Goal: Information Seeking & Learning: Check status

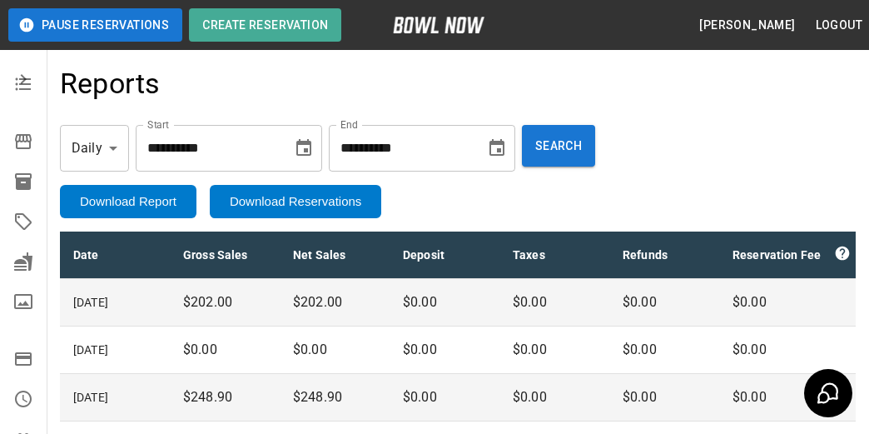
click at [23, 77] on icon "mailbox folders" at bounding box center [23, 79] width 20 height 20
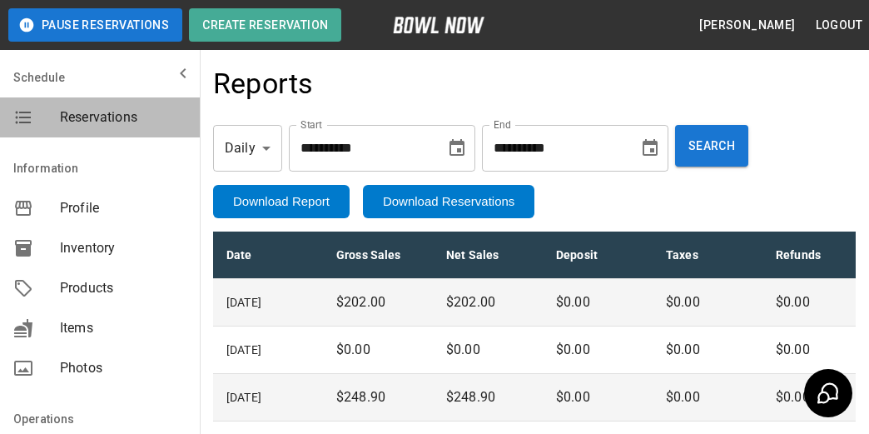
click at [121, 112] on span "Reservations" at bounding box center [123, 117] width 126 height 20
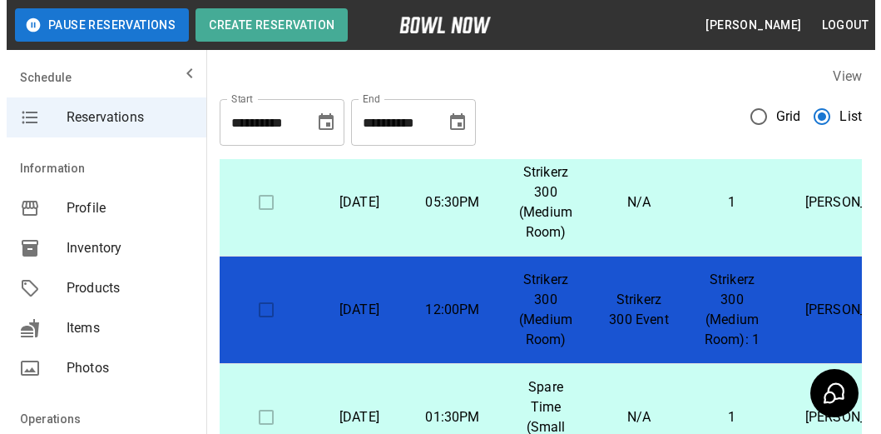
scroll to position [250, 0]
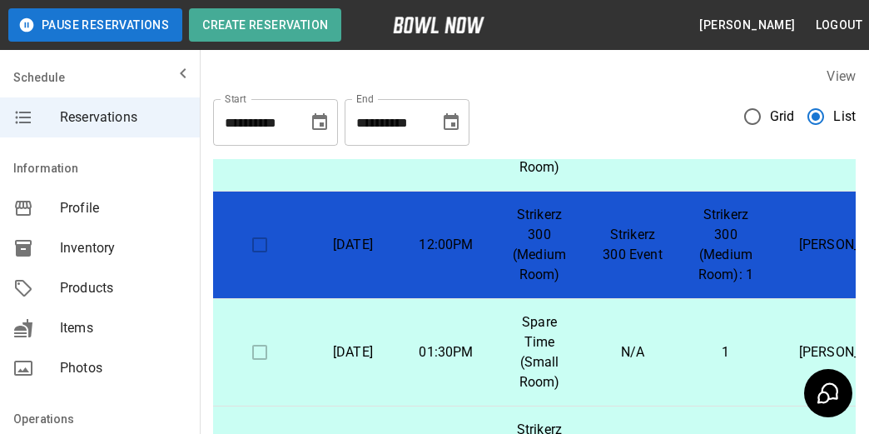
click at [573, 242] on p "Strikerz 300 (Medium Room)" at bounding box center [539, 245] width 67 height 80
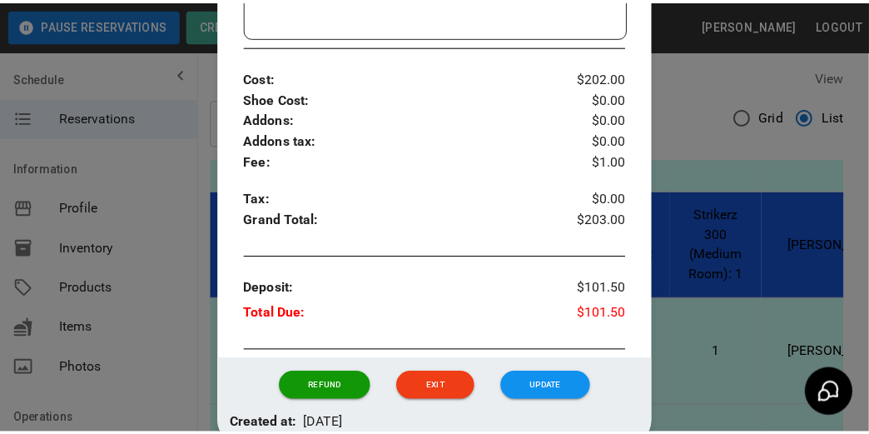
scroll to position [609, 0]
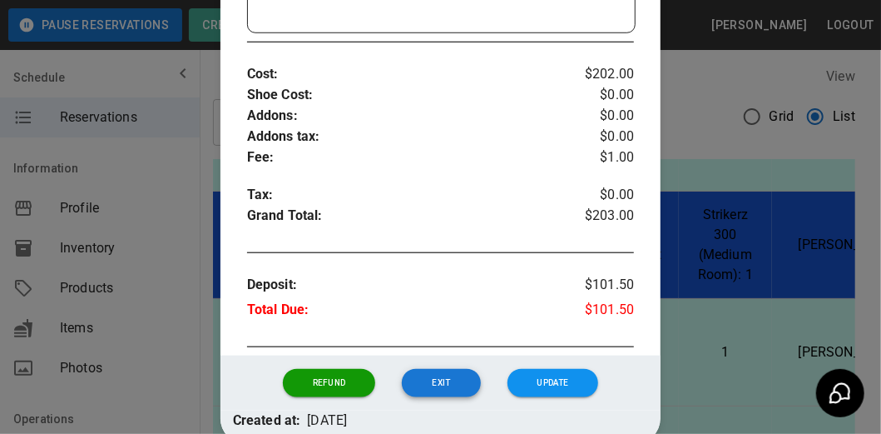
click at [456, 379] on button "Exit" at bounding box center [441, 383] width 78 height 28
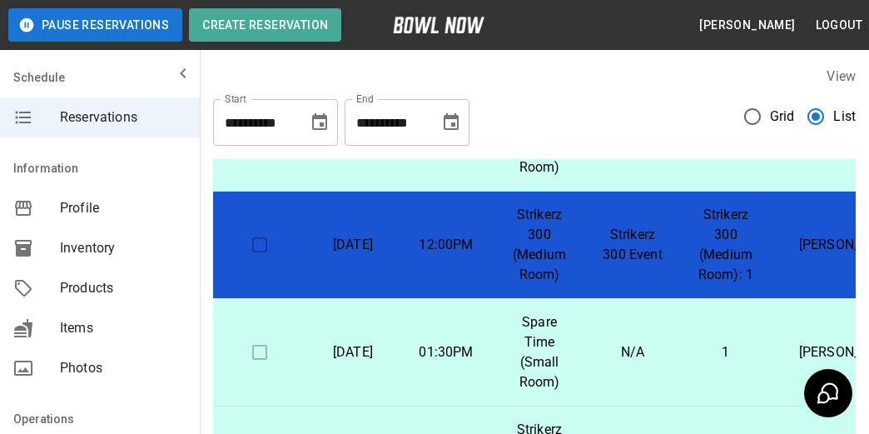
click at [173, 74] on icon "mailbox folders" at bounding box center [183, 73] width 20 height 20
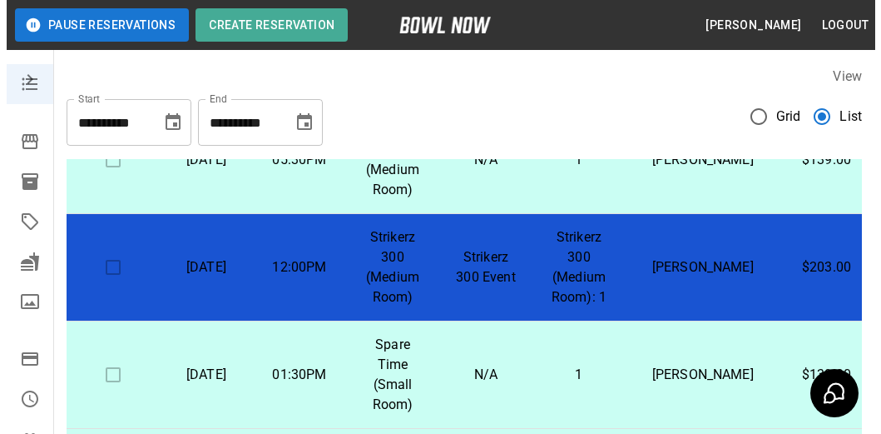
scroll to position [250, 0]
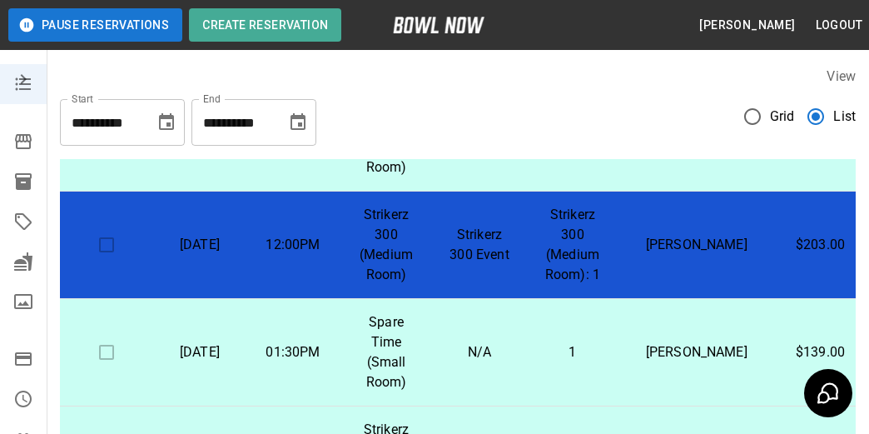
click at [453, 240] on p "Strikerz 300 Event" at bounding box center [479, 245] width 67 height 40
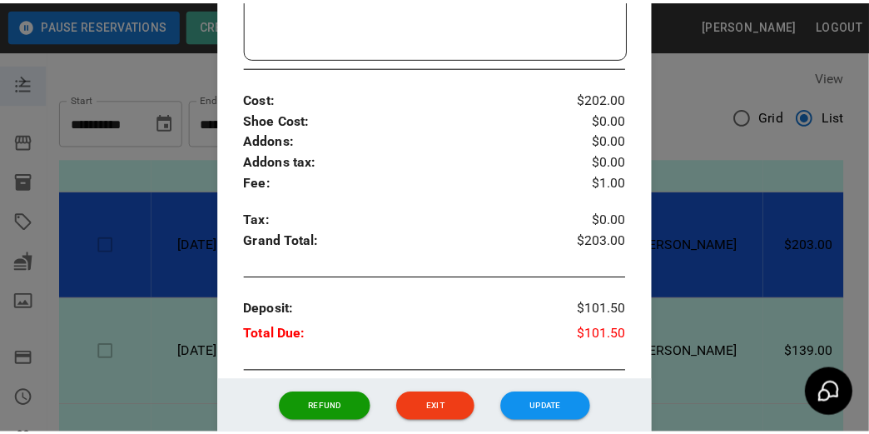
scroll to position [698, 0]
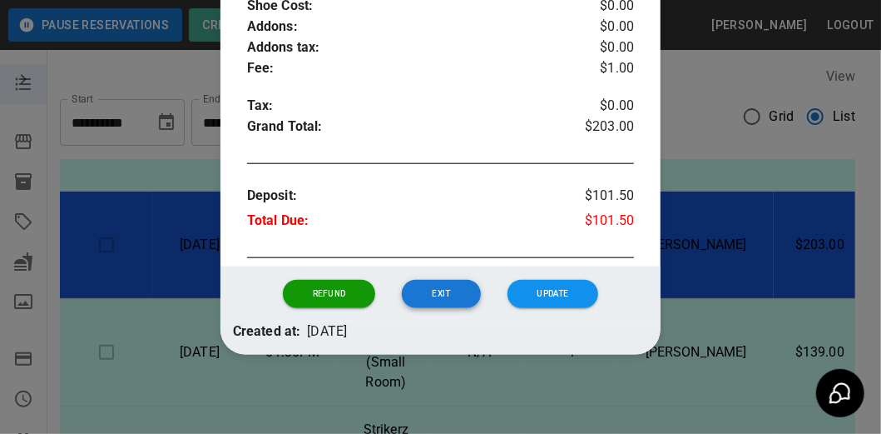
click at [451, 295] on button "Exit" at bounding box center [441, 294] width 78 height 28
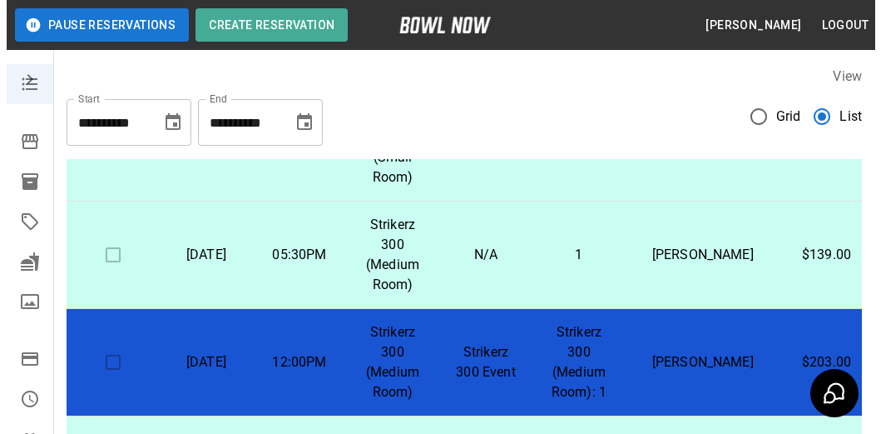
scroll to position [166, 0]
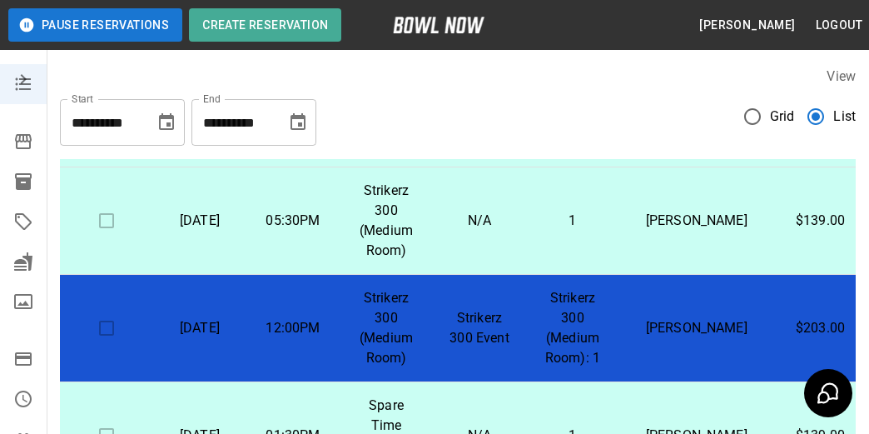
click at [682, 328] on p "[PERSON_NAME]" at bounding box center [696, 328] width 128 height 20
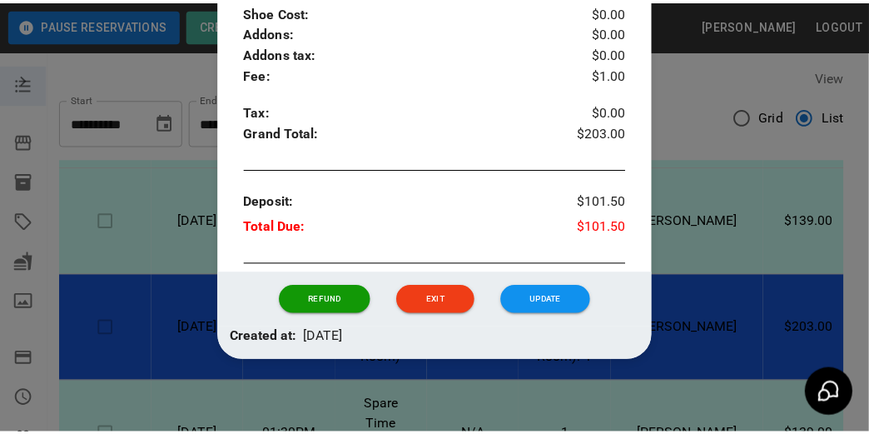
scroll to position [698, 0]
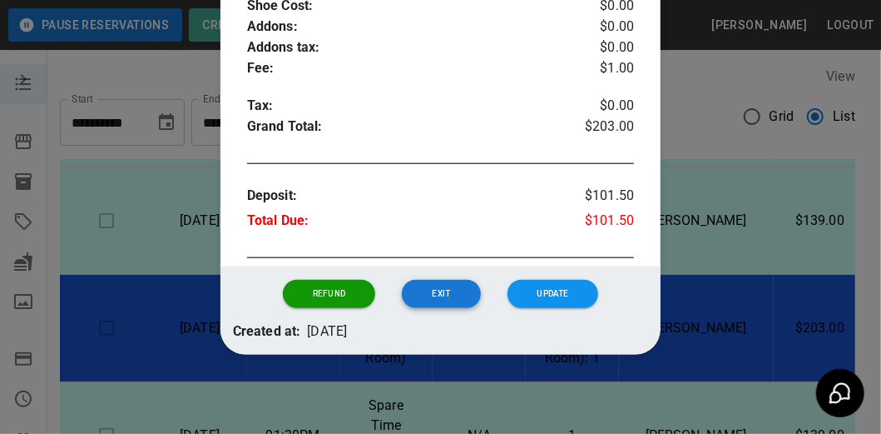
click at [438, 291] on button "Exit" at bounding box center [441, 294] width 78 height 28
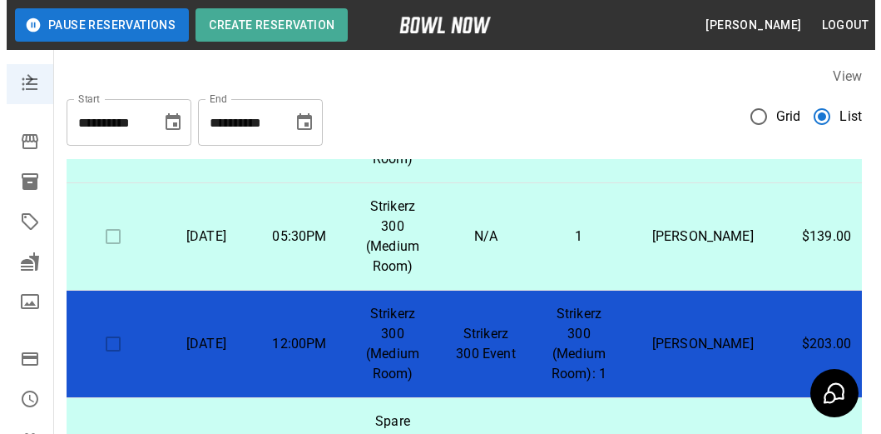
scroll to position [166, 0]
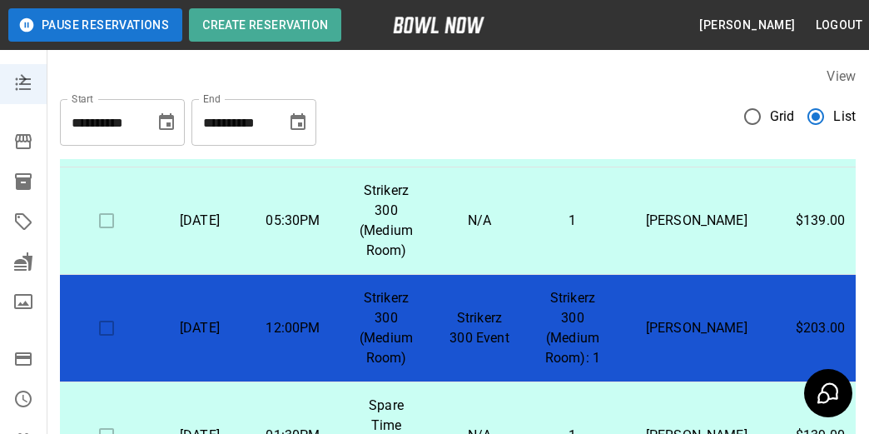
click at [685, 329] on p "[PERSON_NAME]" at bounding box center [696, 328] width 128 height 20
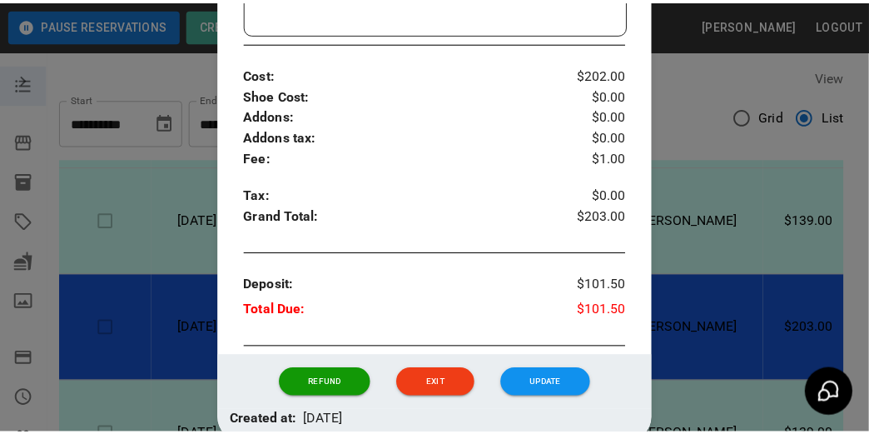
scroll to position [698, 0]
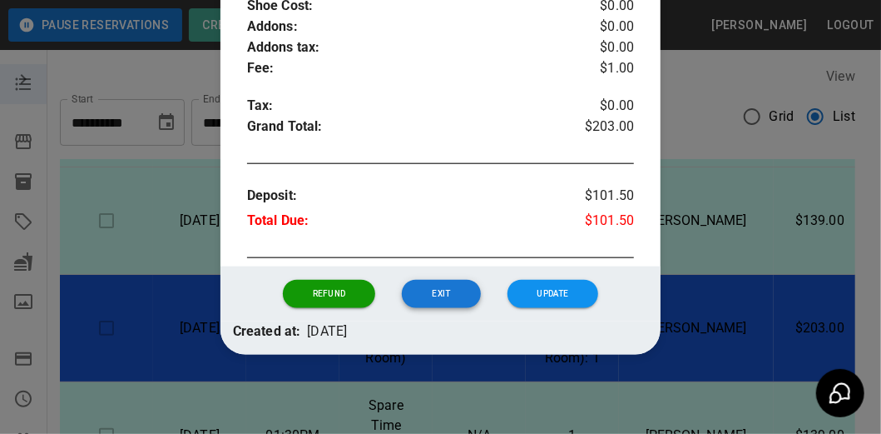
click at [421, 291] on button "Exit" at bounding box center [441, 294] width 78 height 28
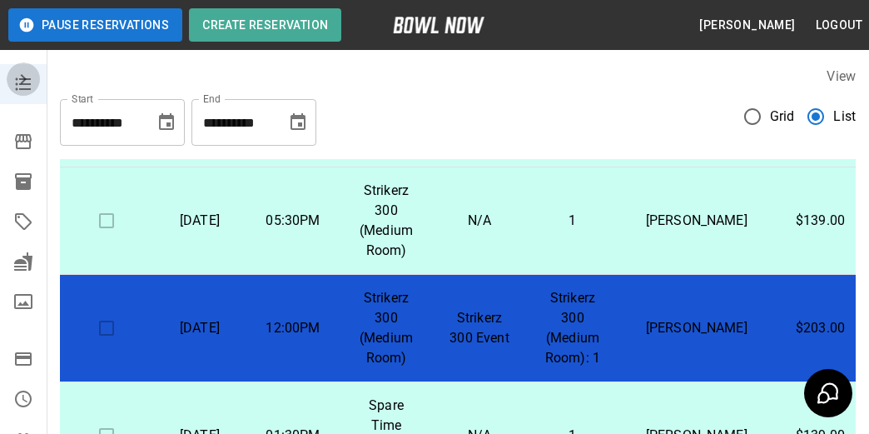
click at [20, 95] on button "mailbox folders" at bounding box center [23, 78] width 33 height 33
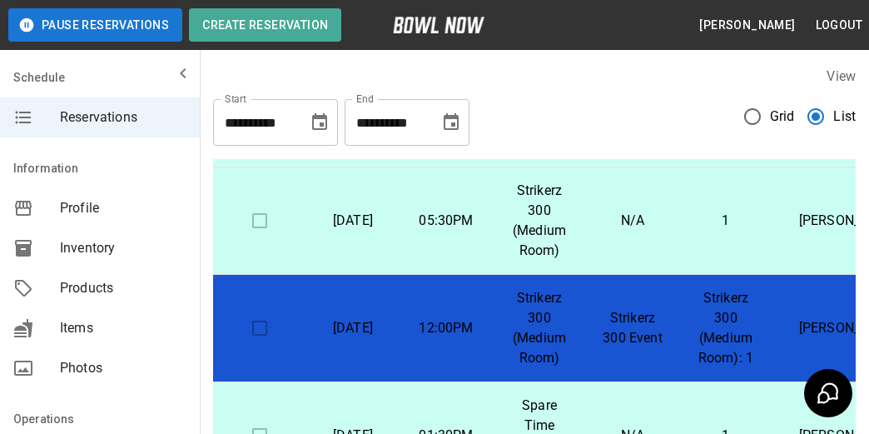
click at [105, 255] on span "Inventory" at bounding box center [123, 248] width 126 height 20
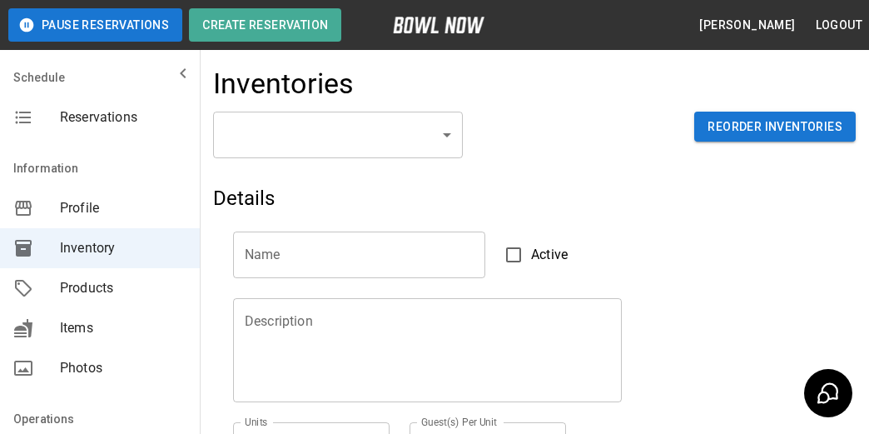
click at [449, 123] on body "Pause Reservations Create Reservation [PERSON_NAME] Logout Schedule Reservation…" at bounding box center [434, 366] width 869 height 733
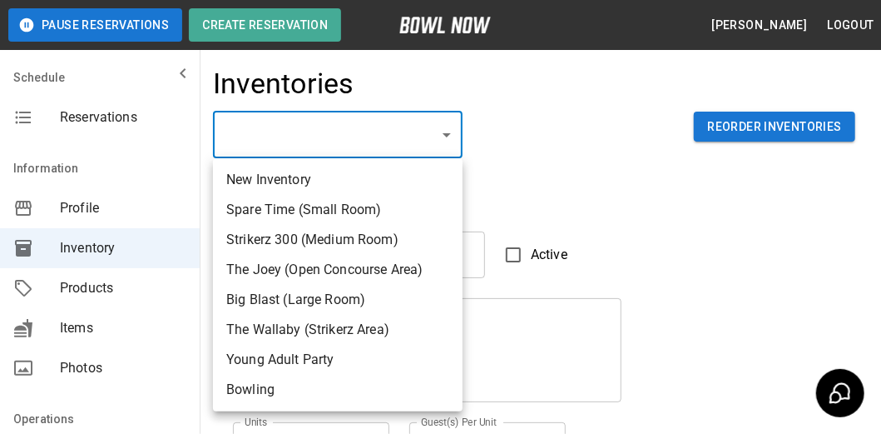
click at [313, 213] on li "Spare Time (Small Room)" at bounding box center [338, 210] width 250 height 30
type input "**********"
type textarea "*"
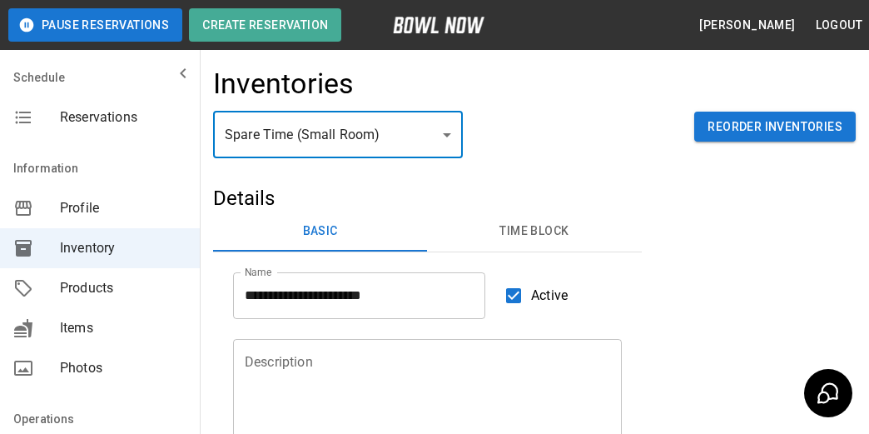
click at [76, 112] on span "Reservations" at bounding box center [123, 117] width 126 height 20
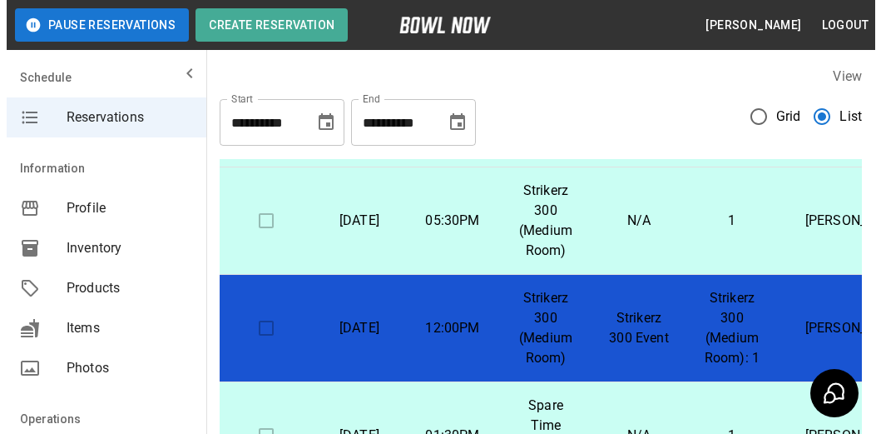
scroll to position [250, 0]
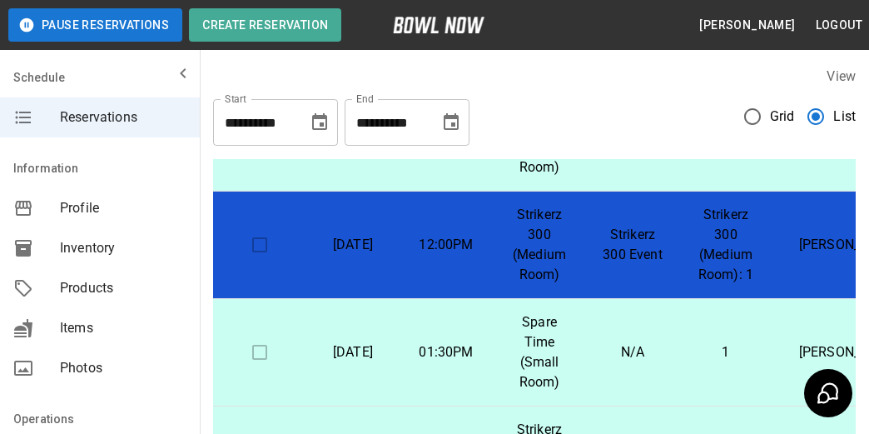
click at [606, 233] on p "Strikerz 300 Event" at bounding box center [632, 245] width 67 height 40
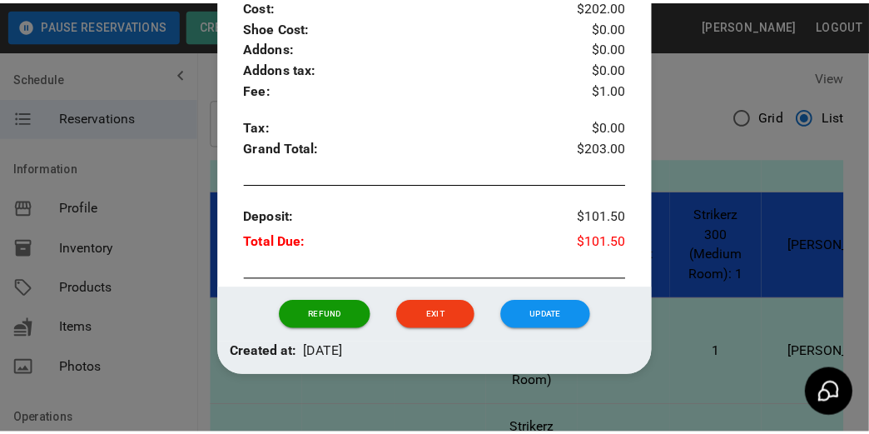
scroll to position [692, 0]
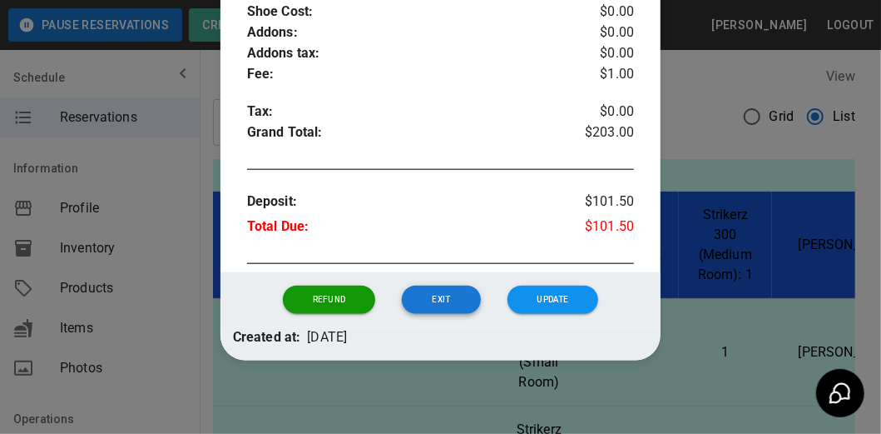
click at [458, 301] on button "Exit" at bounding box center [441, 299] width 78 height 28
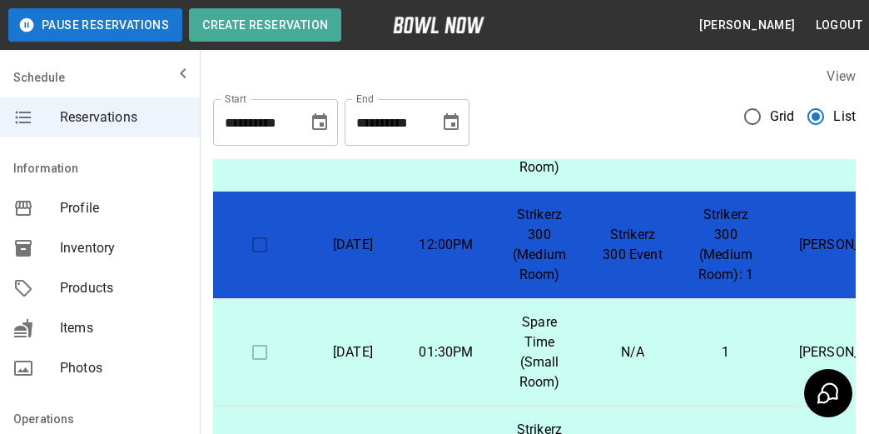
click at [175, 80] on icon "mailbox folders" at bounding box center [183, 73] width 20 height 20
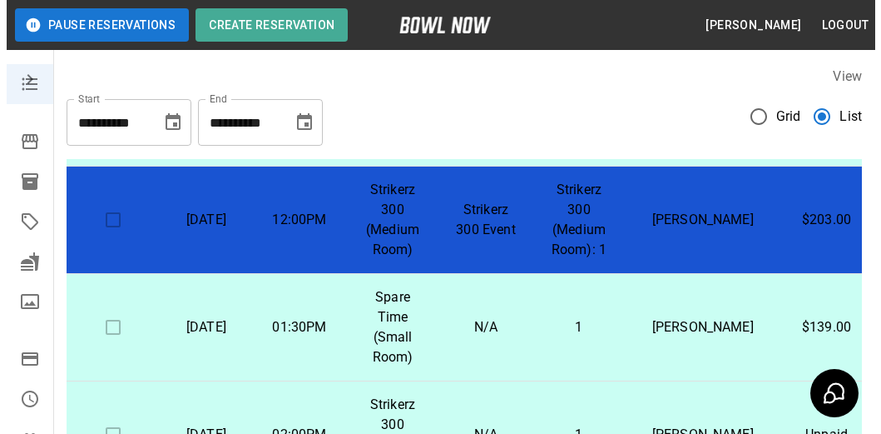
scroll to position [250, 0]
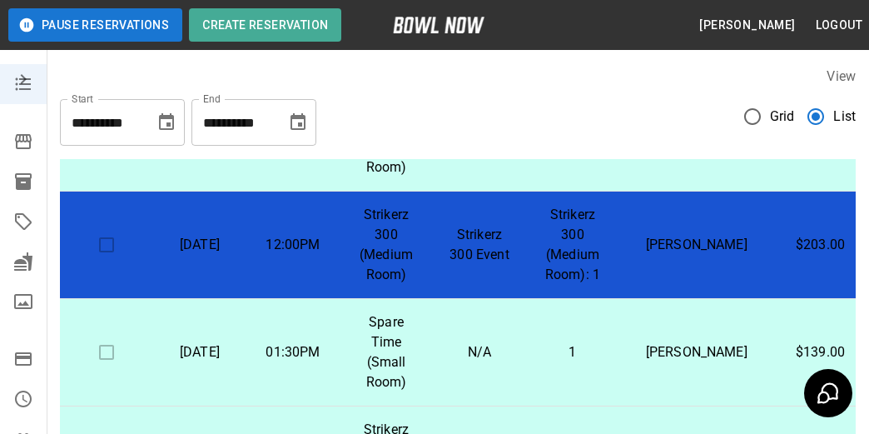
click at [457, 265] on td "Strikerz 300 Event" at bounding box center [479, 244] width 93 height 107
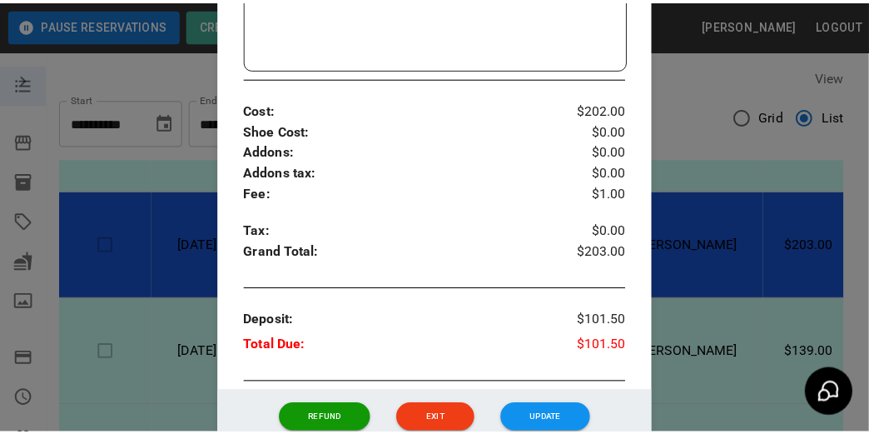
scroll to position [609, 0]
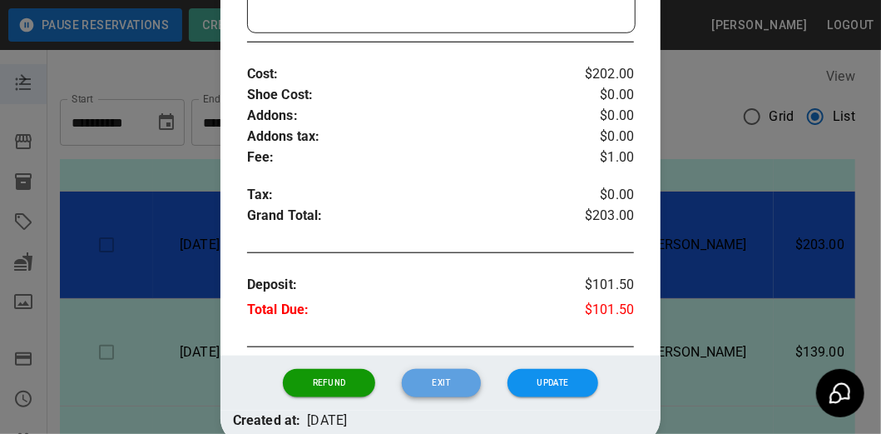
click at [454, 384] on button "Exit" at bounding box center [441, 383] width 78 height 28
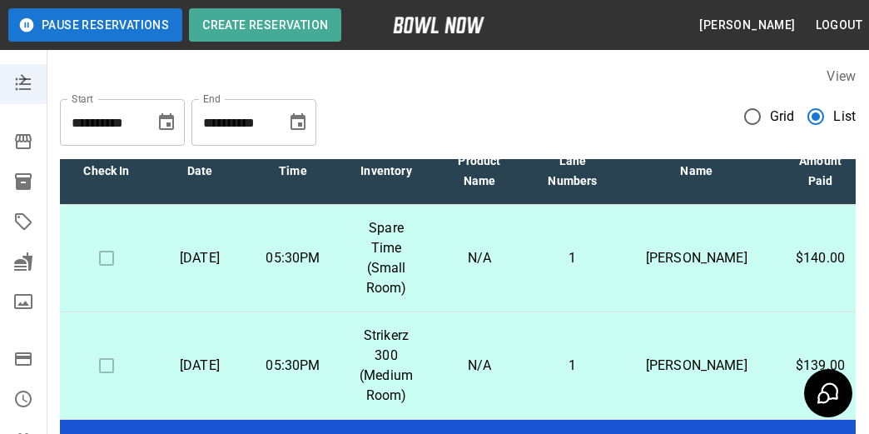
scroll to position [0, 0]
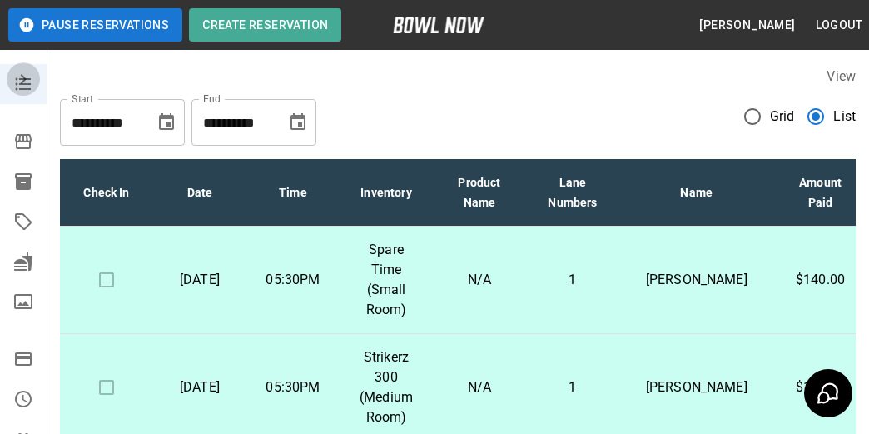
click at [18, 91] on button "mailbox folders" at bounding box center [23, 78] width 33 height 33
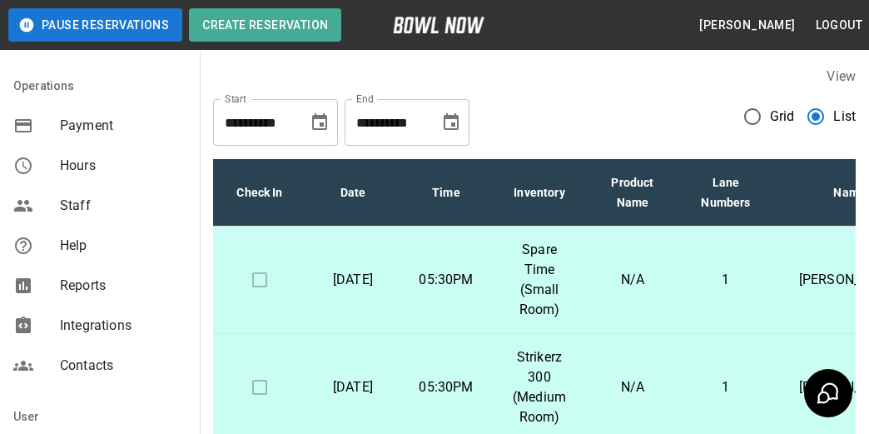
scroll to position [416, 0]
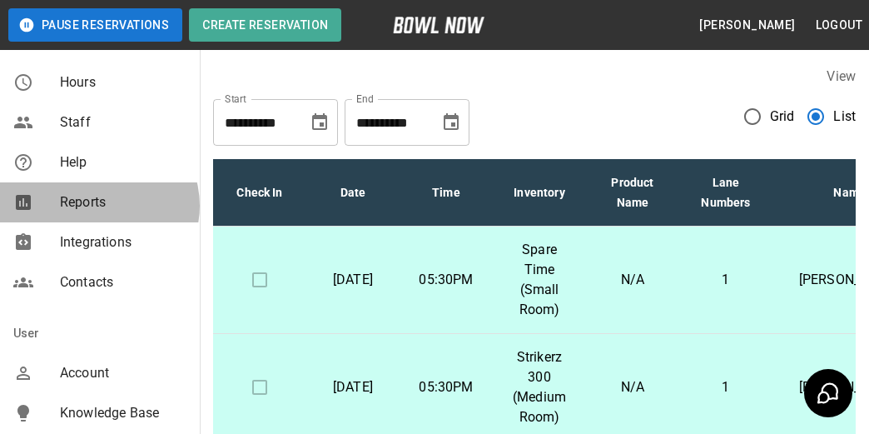
click at [98, 206] on span "Reports" at bounding box center [123, 202] width 126 height 20
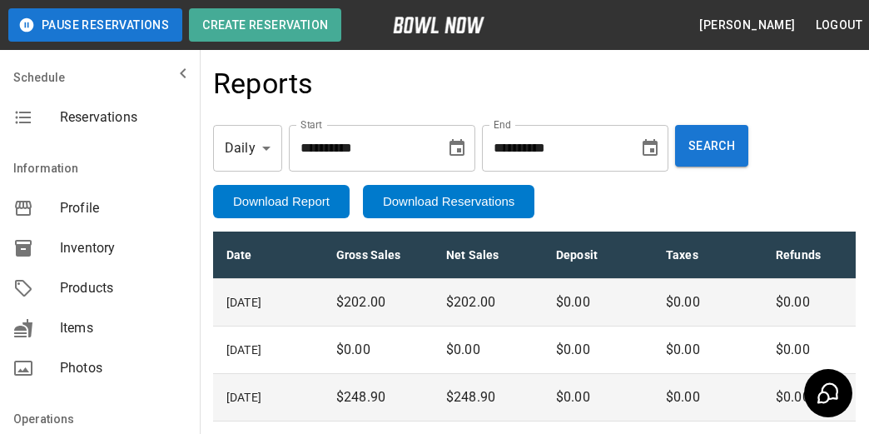
click at [173, 73] on icon "mailbox folders" at bounding box center [183, 73] width 20 height 20
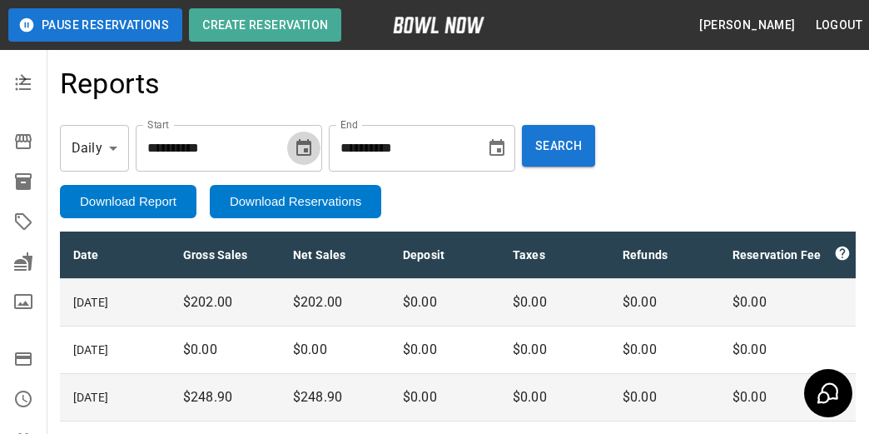
click at [311, 143] on icon "Choose date, selected date is Oct 2, 2025" at bounding box center [303, 147] width 15 height 17
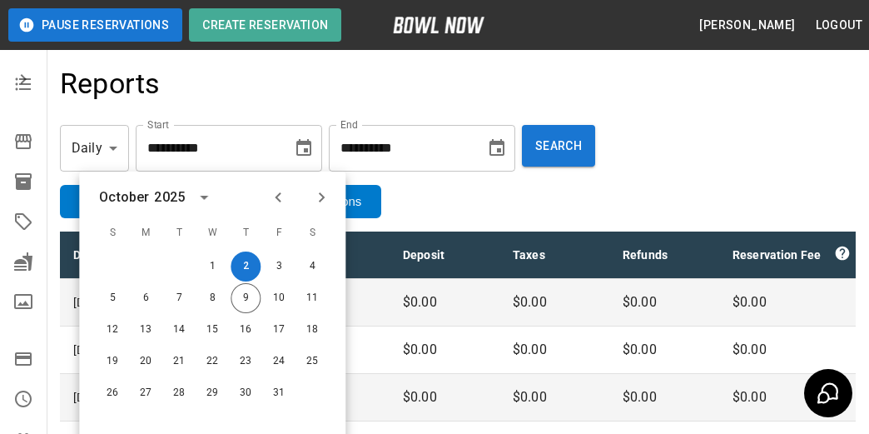
click at [282, 201] on icon "Previous month" at bounding box center [278, 197] width 20 height 20
click at [308, 329] on button "20" at bounding box center [312, 330] width 30 height 30
type input "**********"
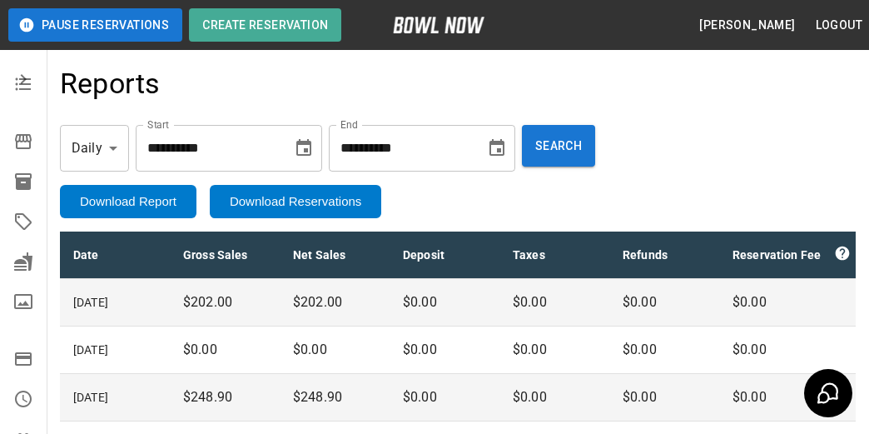
click at [507, 149] on icon "Choose date, selected date is Oct 9, 2025" at bounding box center [497, 148] width 20 height 20
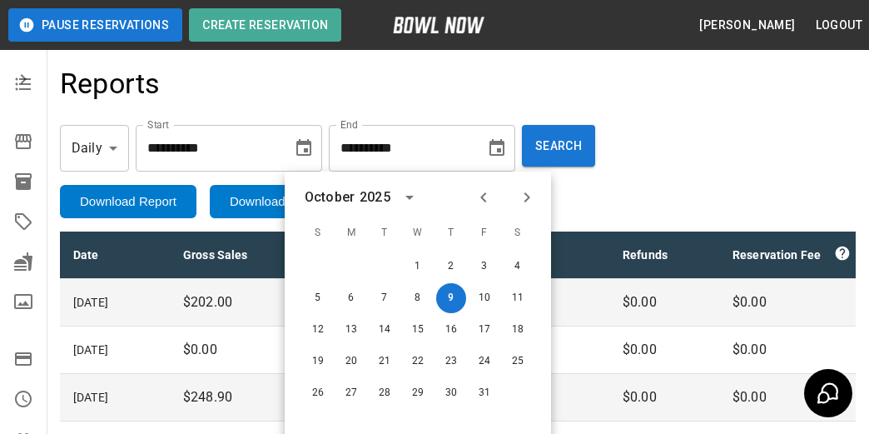
click at [530, 196] on icon "Next month" at bounding box center [527, 197] width 20 height 20
click at [416, 398] on button "31" at bounding box center [418, 393] width 30 height 30
type input "**********"
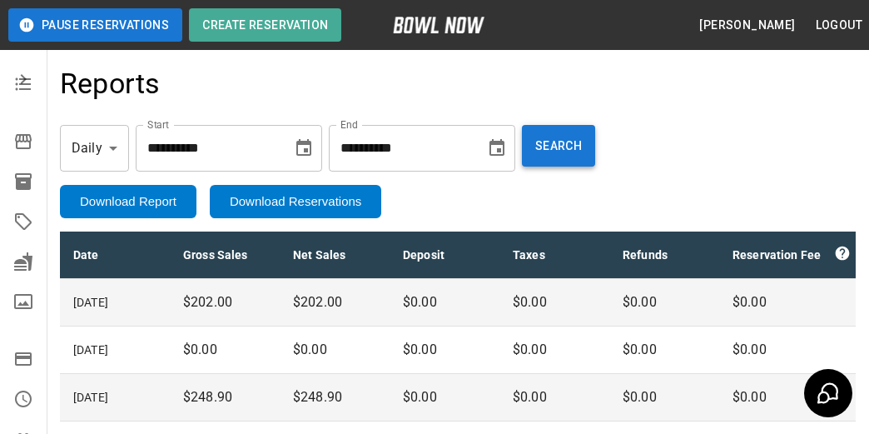
click at [570, 155] on button "Search" at bounding box center [558, 146] width 73 height 42
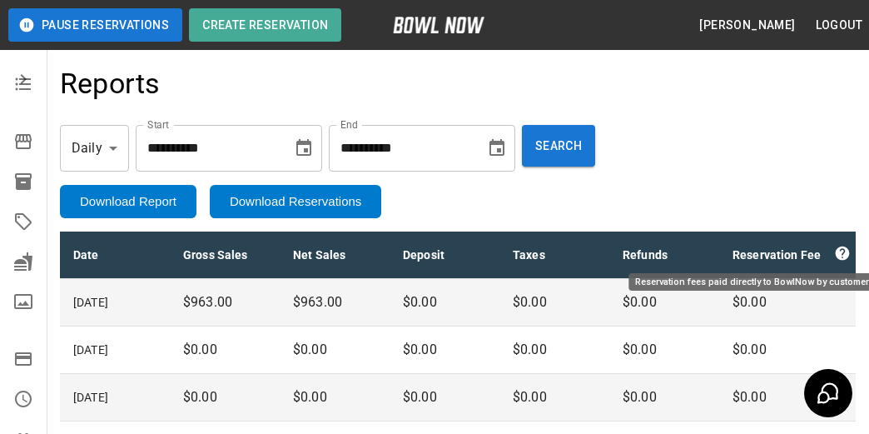
click at [841, 254] on icon "Reservation fees paid directly to BowlNow by customer" at bounding box center [842, 253] width 17 height 17
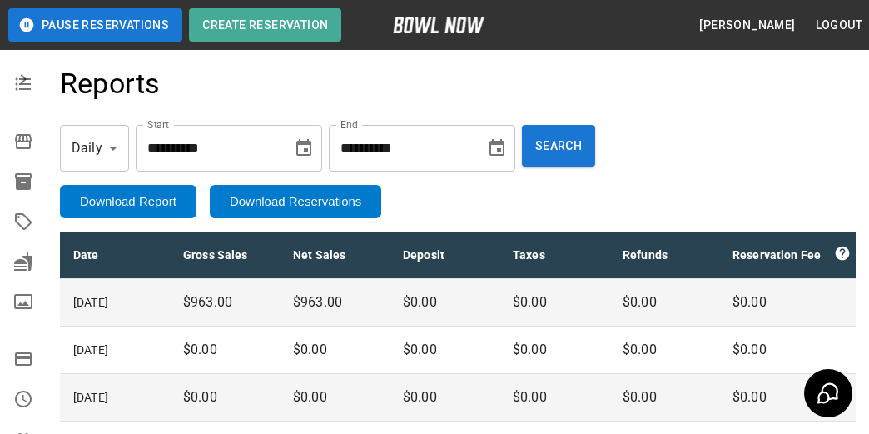
click at [15, 73] on icon "mailbox folders" at bounding box center [23, 79] width 20 height 20
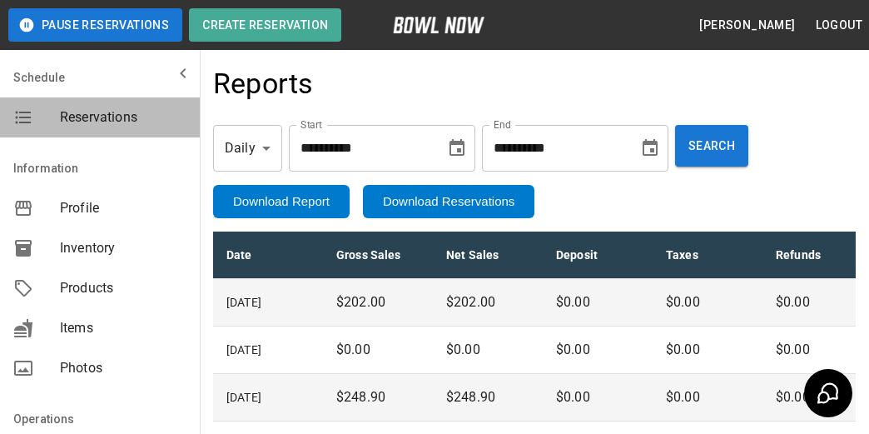
click at [102, 113] on span "Reservations" at bounding box center [123, 117] width 126 height 20
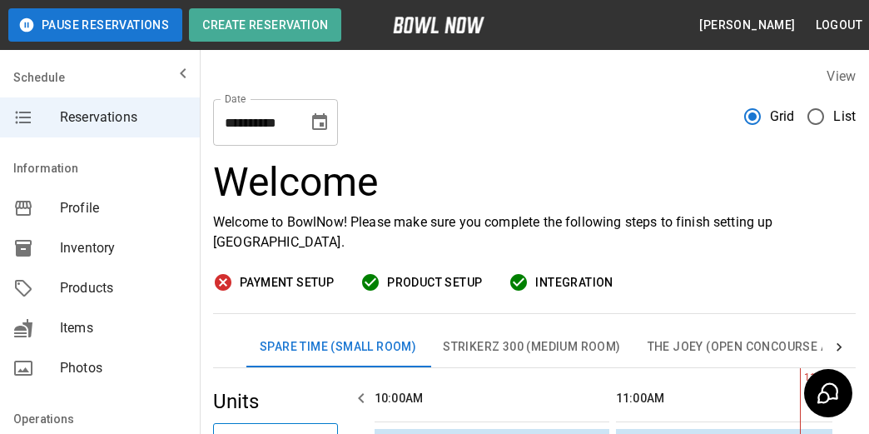
scroll to position [0, 241]
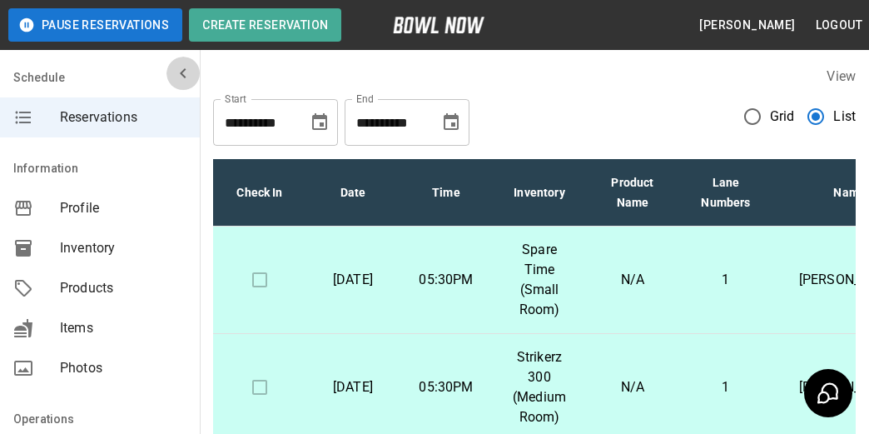
click at [173, 70] on icon "mailbox folders" at bounding box center [183, 73] width 20 height 20
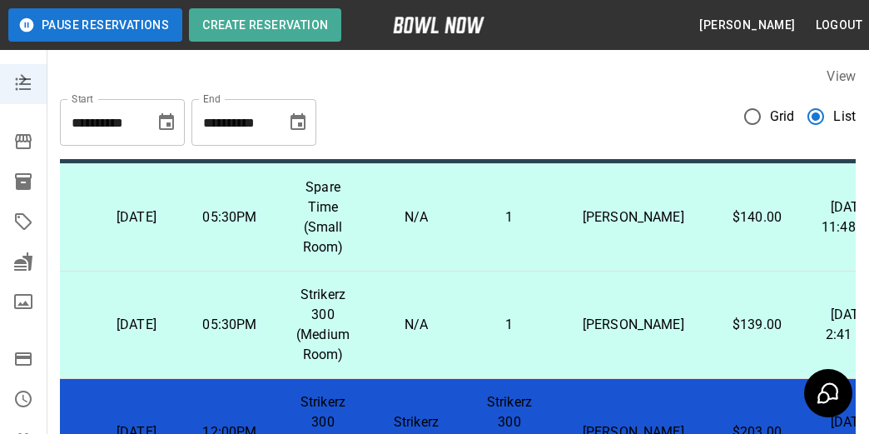
scroll to position [83, 63]
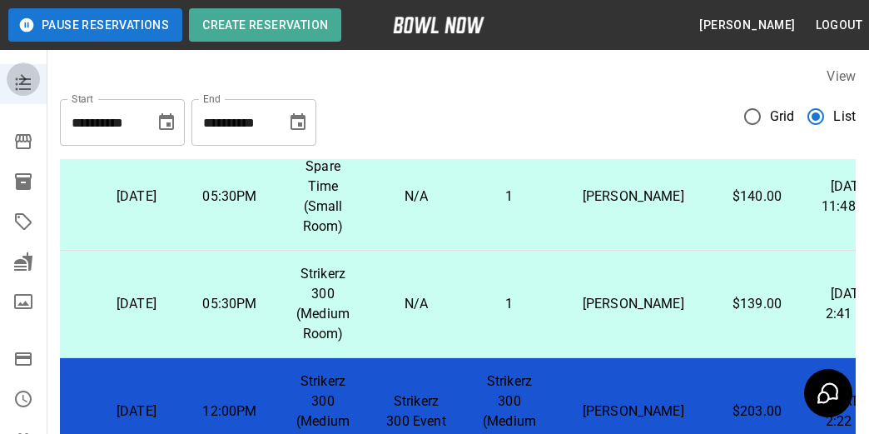
click at [25, 88] on icon "mailbox folders" at bounding box center [23, 79] width 20 height 20
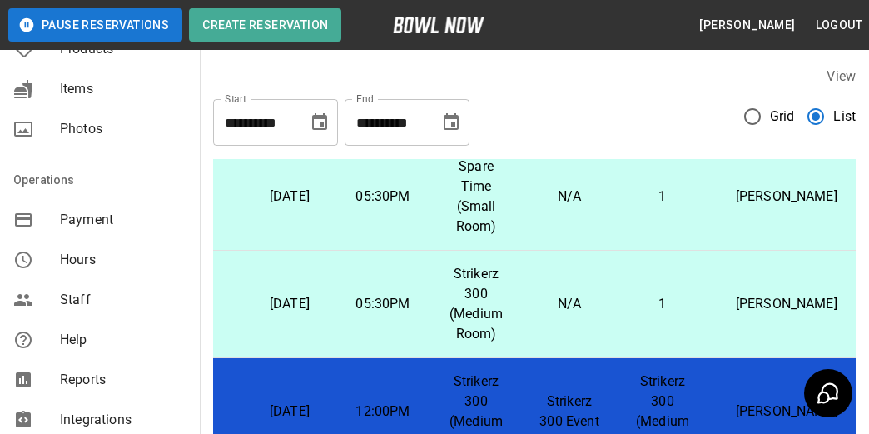
scroll to position [333, 0]
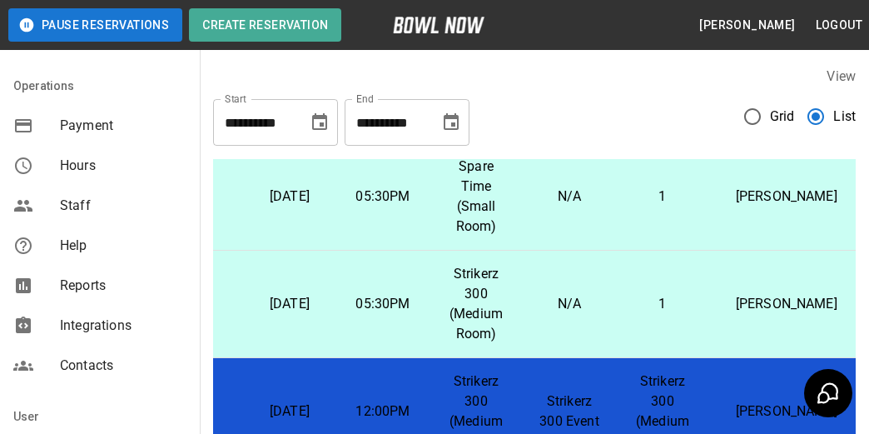
click at [79, 287] on span "Reports" at bounding box center [123, 285] width 126 height 20
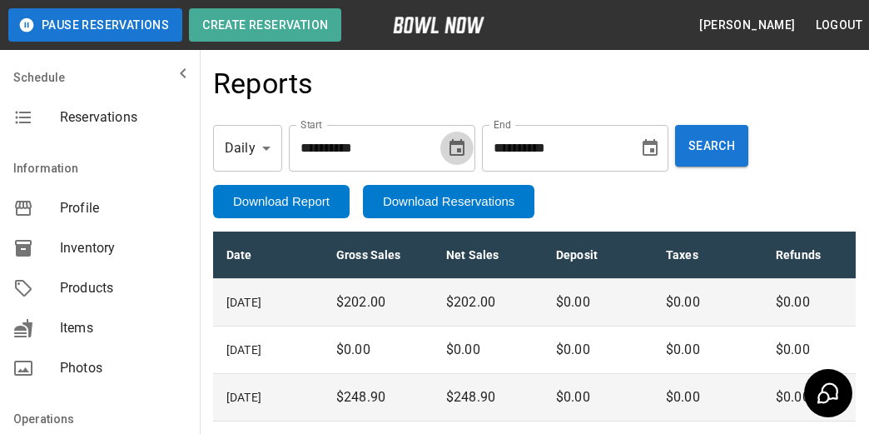
click at [467, 147] on icon "Choose date, selected date is Oct 2, 2025" at bounding box center [457, 148] width 20 height 20
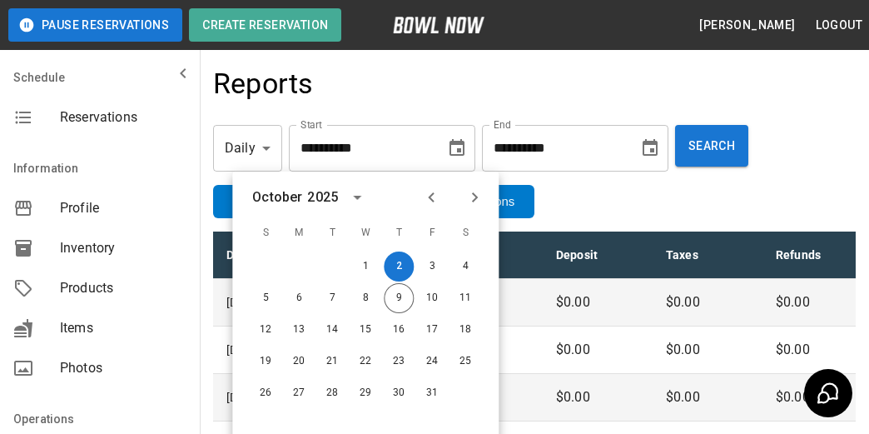
click at [433, 196] on icon "Previous month" at bounding box center [431, 197] width 20 height 20
click at [295, 263] on button "1" at bounding box center [299, 266] width 30 height 30
type input "**********"
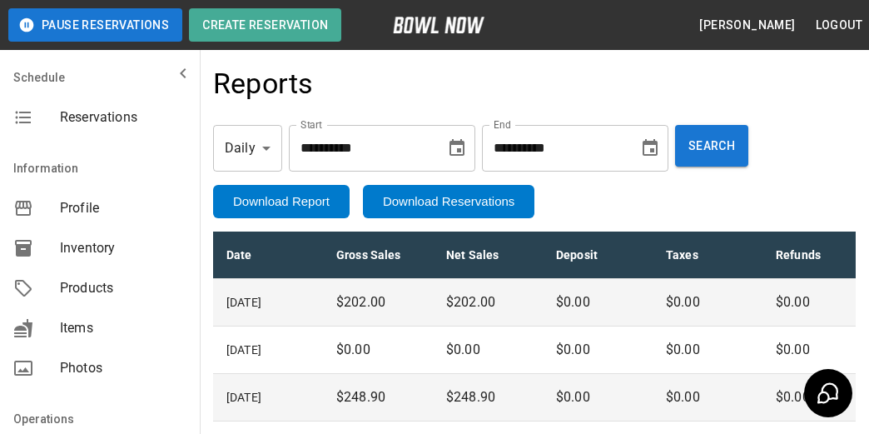
click at [660, 151] on icon "Choose date, selected date is Oct 9, 2025" at bounding box center [650, 148] width 20 height 20
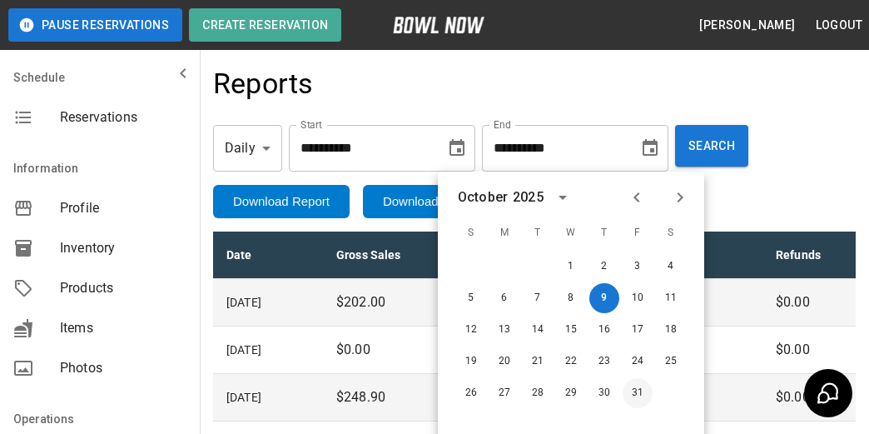
click at [633, 394] on button "31" at bounding box center [638, 393] width 30 height 30
type input "**********"
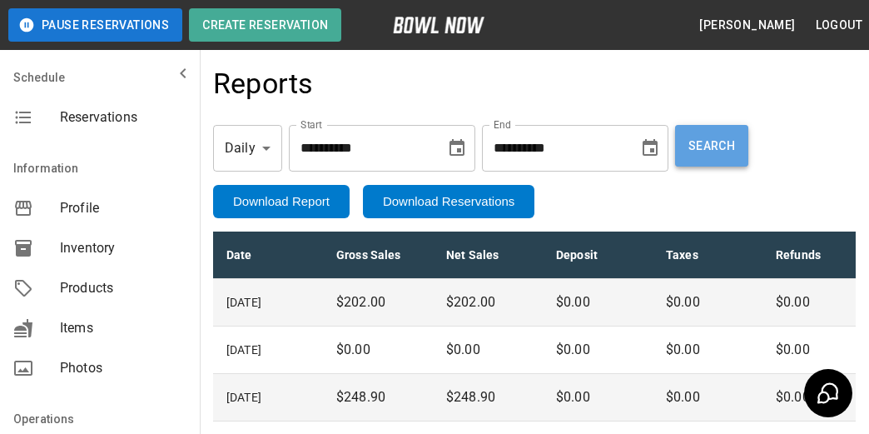
click at [724, 154] on button "Search" at bounding box center [711, 146] width 73 height 42
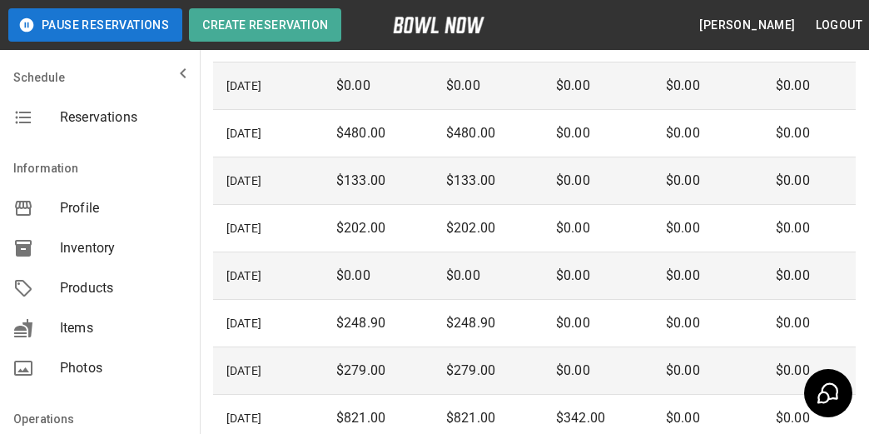
scroll to position [166, 0]
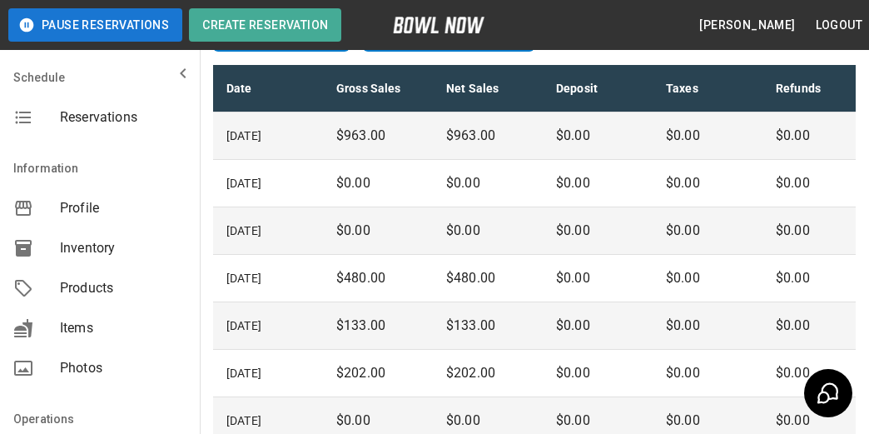
click at [174, 77] on icon "mailbox folders" at bounding box center [183, 73] width 20 height 20
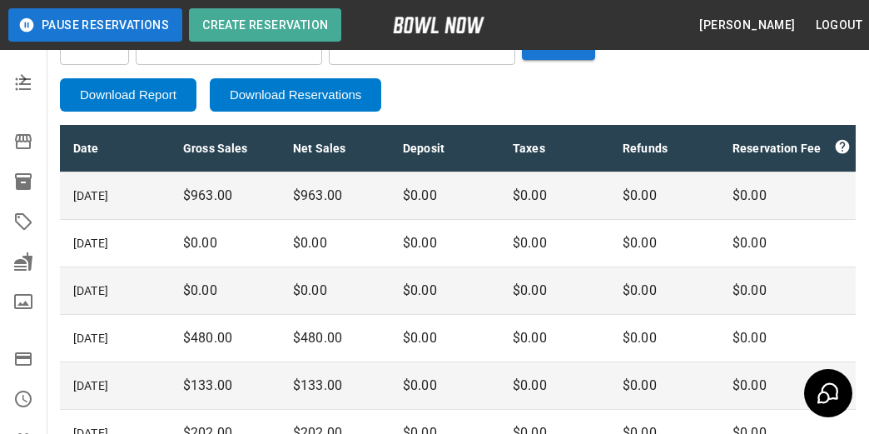
scroll to position [0, 0]
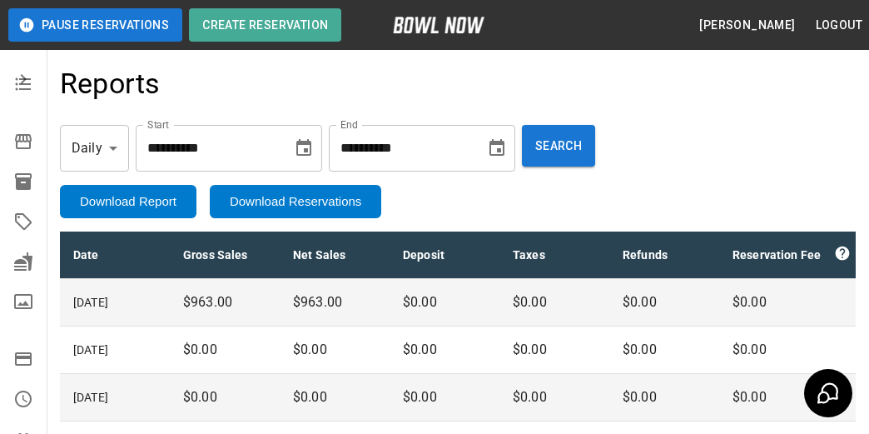
click at [17, 87] on icon "mailbox folders" at bounding box center [23, 79] width 20 height 20
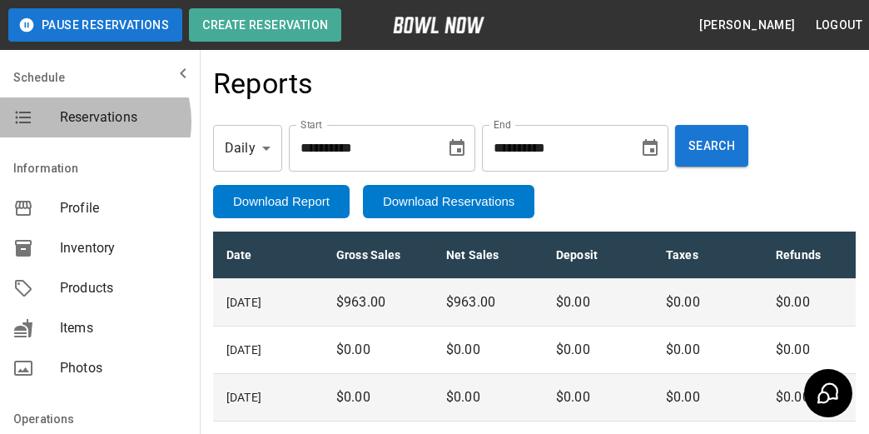
click at [84, 122] on span "Reservations" at bounding box center [123, 117] width 126 height 20
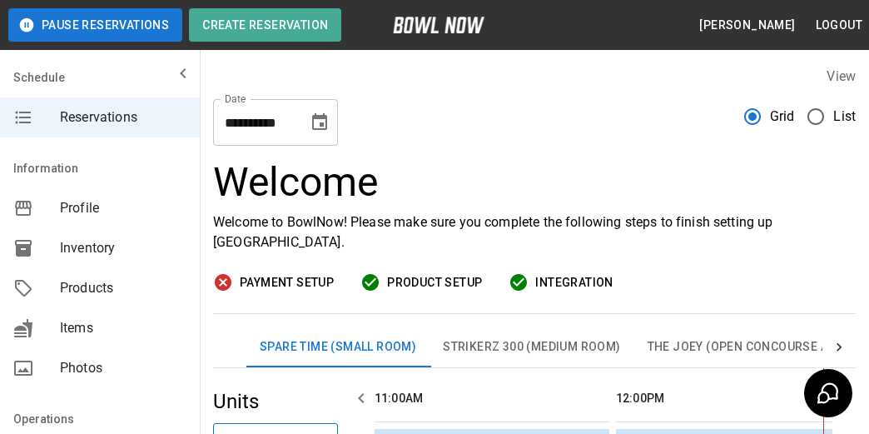
scroll to position [0, 241]
click at [178, 69] on icon "mailbox folders" at bounding box center [183, 73] width 20 height 20
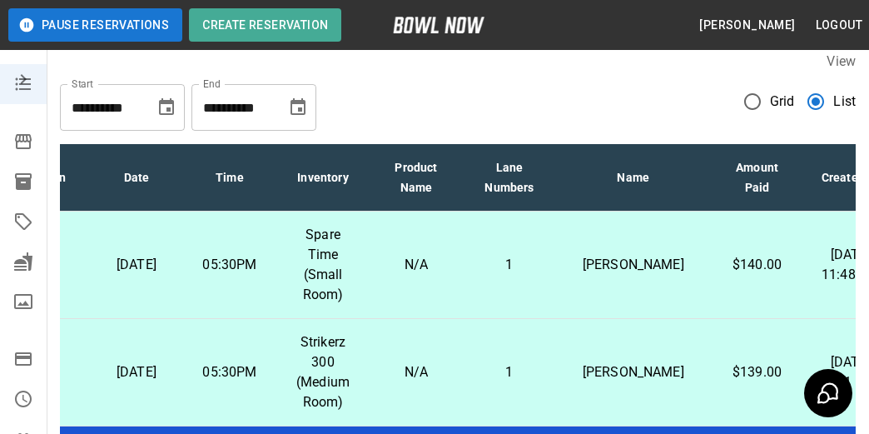
scroll to position [0, 0]
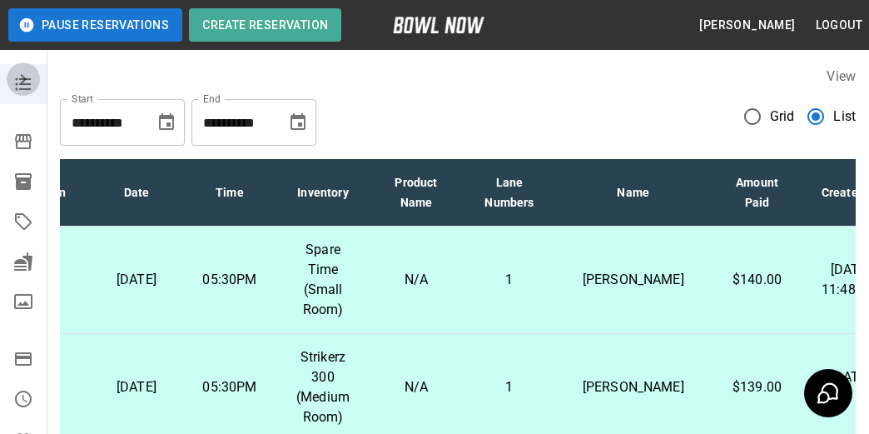
click at [22, 81] on icon "mailbox folders" at bounding box center [23, 79] width 20 height 20
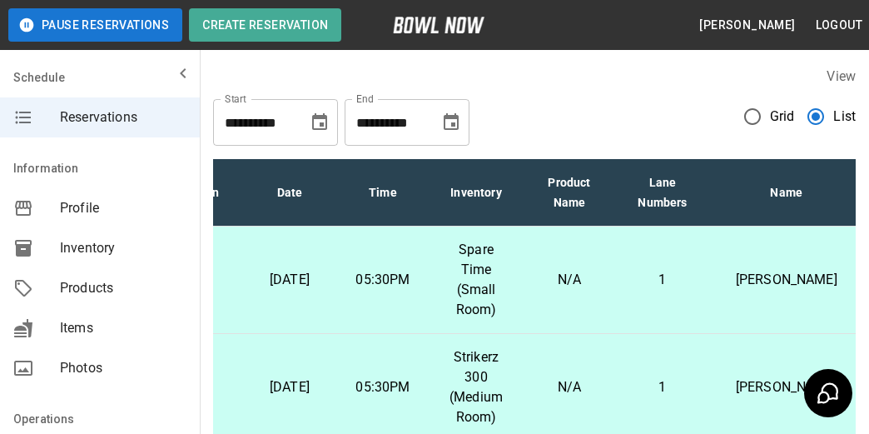
click at [180, 72] on icon "mailbox folders" at bounding box center [183, 73] width 6 height 10
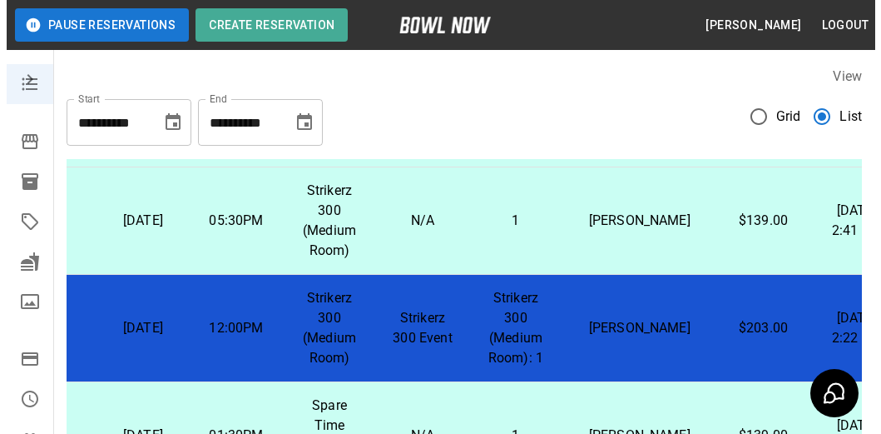
scroll to position [250, 63]
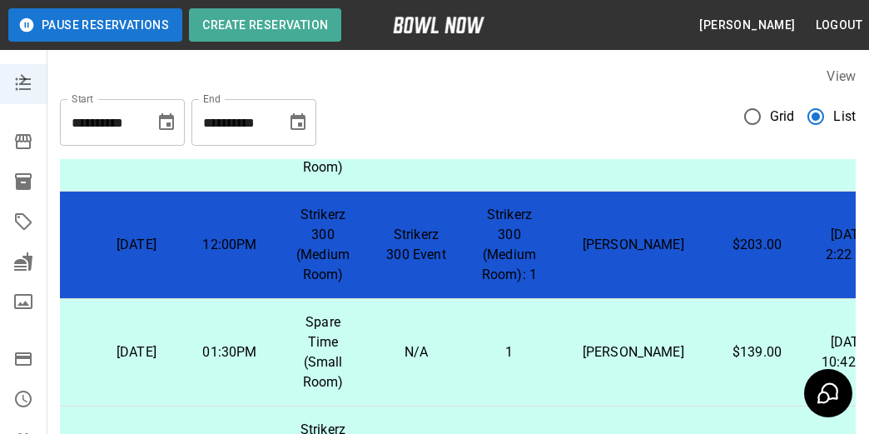
click at [518, 257] on p "Strikerz 300 (Medium Room): 1" at bounding box center [509, 245] width 67 height 80
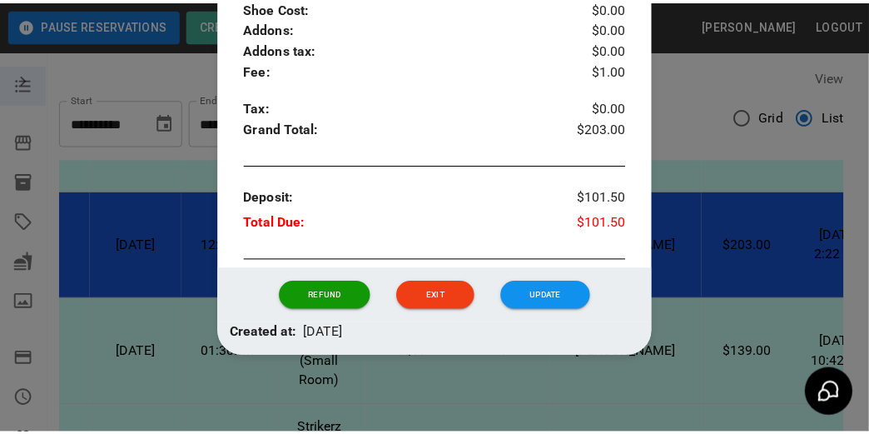
scroll to position [698, 0]
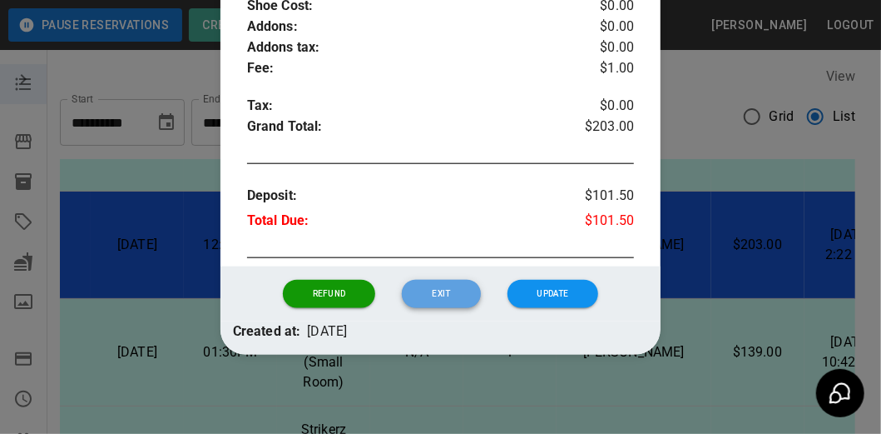
click at [443, 295] on button "Exit" at bounding box center [441, 294] width 78 height 28
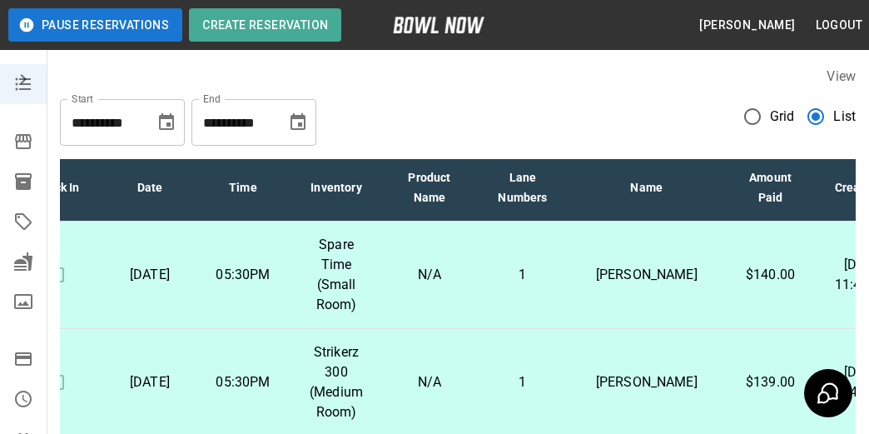
scroll to position [0, 50]
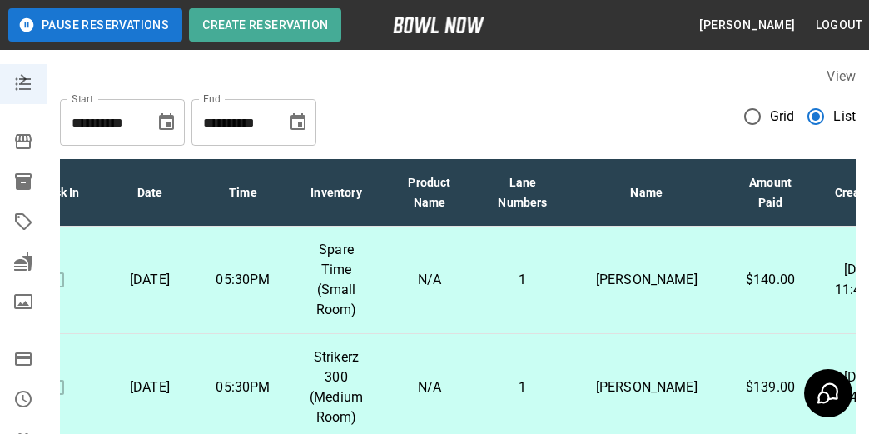
click at [773, 56] on div "**********" at bounding box center [458, 442] width 822 height 778
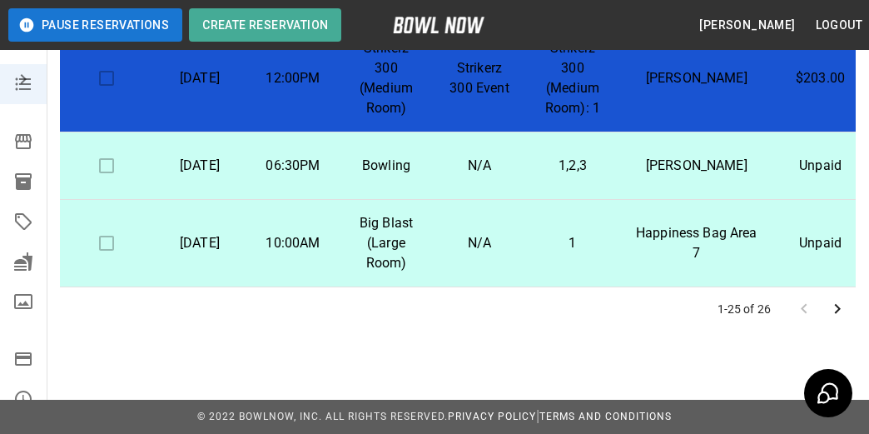
scroll to position [2021, 0]
click at [17, 75] on icon "mailbox folders" at bounding box center [23, 79] width 20 height 20
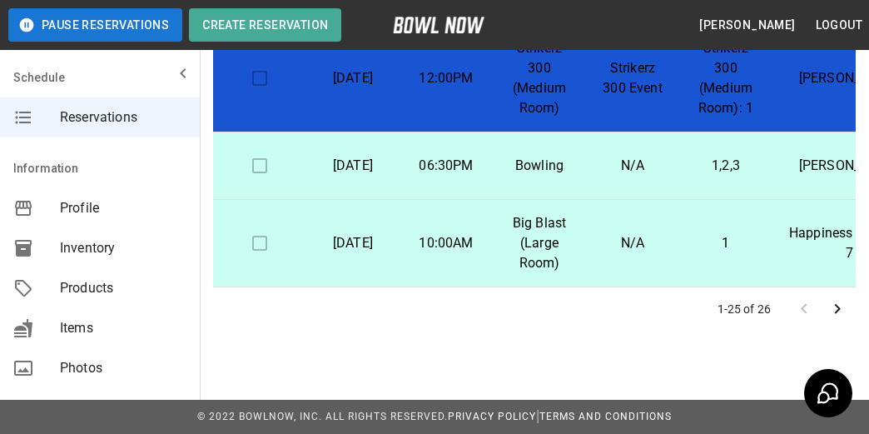
click at [176, 73] on icon "mailbox folders" at bounding box center [183, 73] width 20 height 20
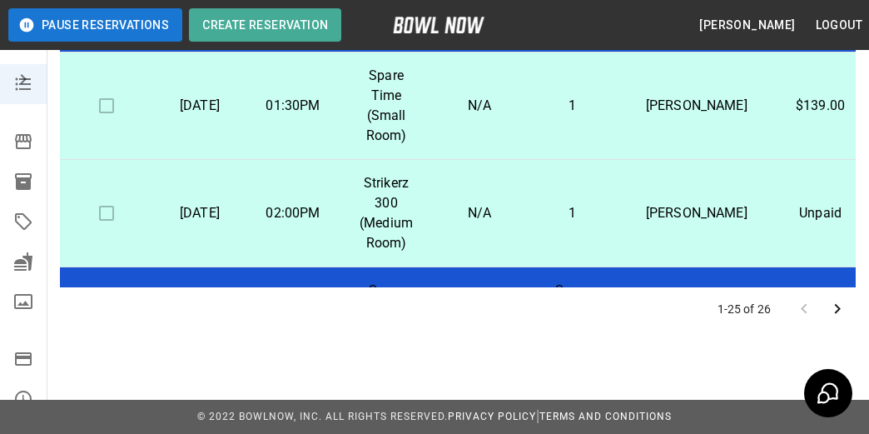
scroll to position [0, 0]
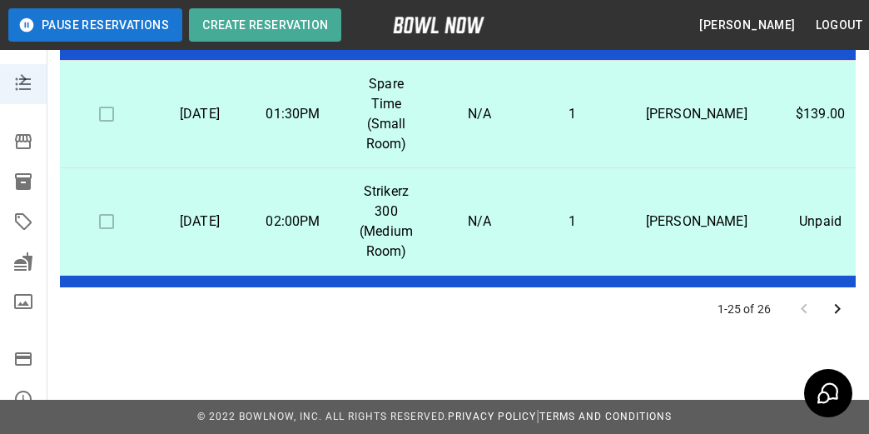
click at [15, 78] on icon "mailbox folders" at bounding box center [23, 79] width 20 height 20
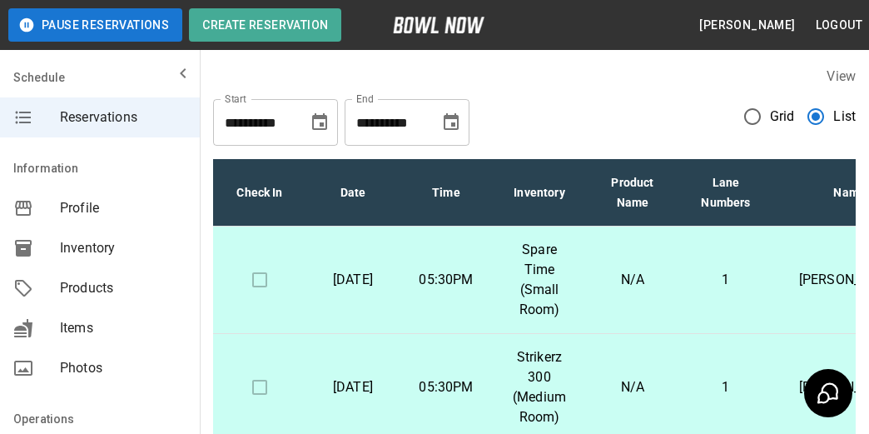
click at [173, 75] on icon "mailbox folders" at bounding box center [183, 73] width 20 height 20
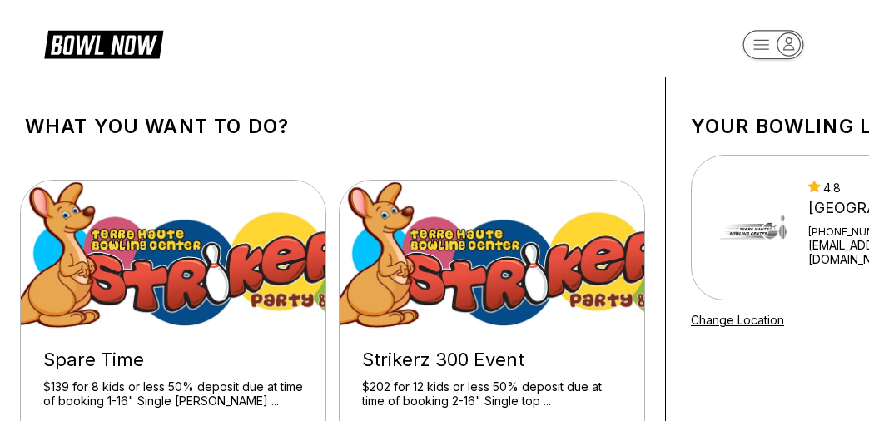
scroll to position [83, 0]
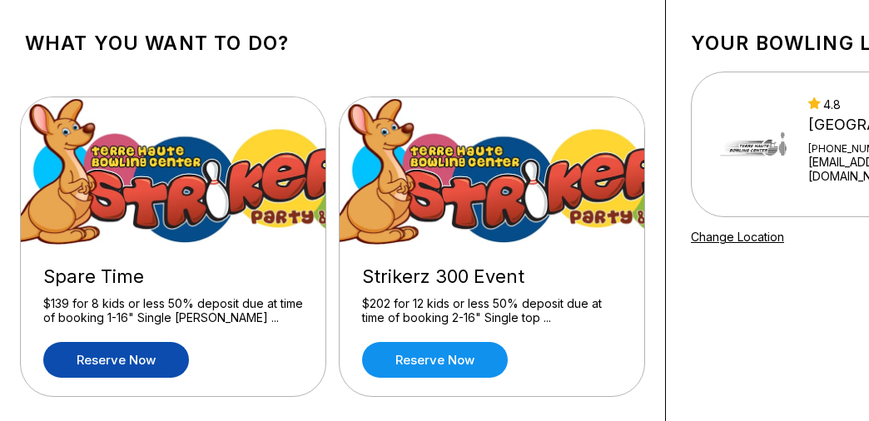
click at [137, 356] on link "Reserve now" at bounding box center [116, 360] width 146 height 36
